Goal: Information Seeking & Learning: Learn about a topic

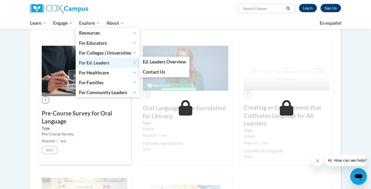
scroll to position [76, 0]
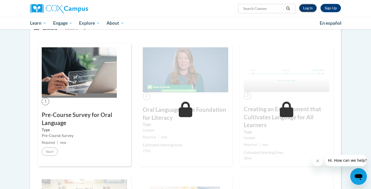
click at [310, 11] on link "Log In" at bounding box center [308, 8] width 18 height 8
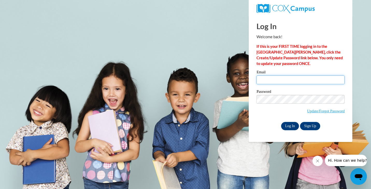
type input "mercedes.spencermoreno@freedomprep.org"
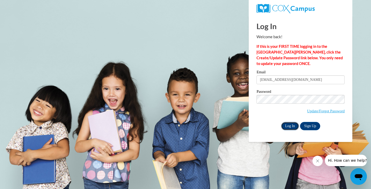
click at [294, 127] on input "Log In" at bounding box center [290, 126] width 18 height 8
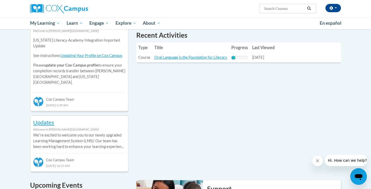
scroll to position [185, 0]
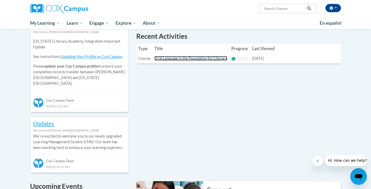
click at [204, 59] on link "Oral Language is the Foundation for Literacy" at bounding box center [191, 58] width 73 height 4
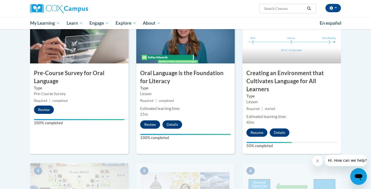
scroll to position [123, 0]
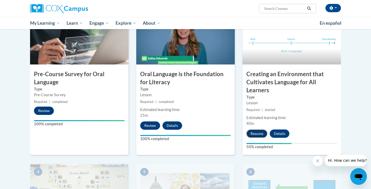
click at [258, 132] on button "Resume" at bounding box center [257, 133] width 21 height 8
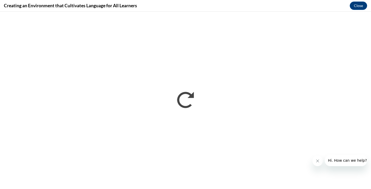
scroll to position [0, 0]
